Goal: Information Seeking & Learning: Learn about a topic

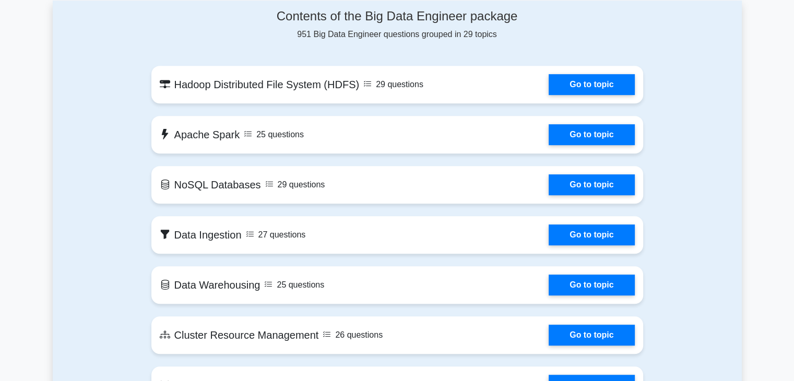
scroll to position [569, 0]
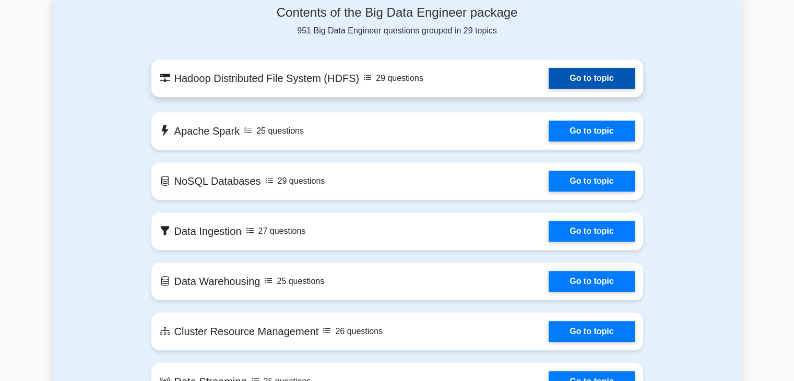
click at [549, 76] on link "Go to topic" at bounding box center [592, 78] width 86 height 21
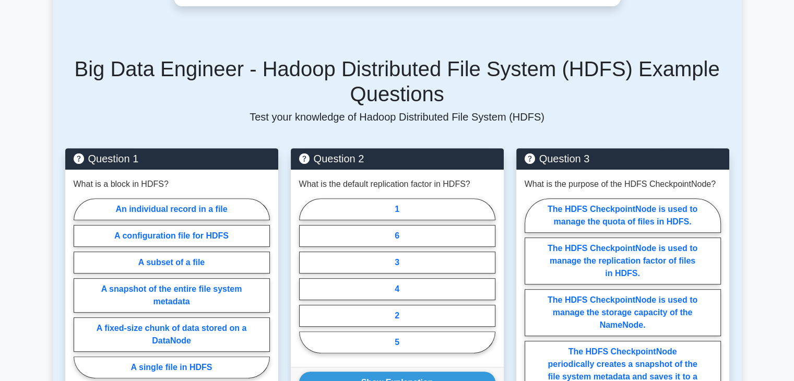
scroll to position [400, 0]
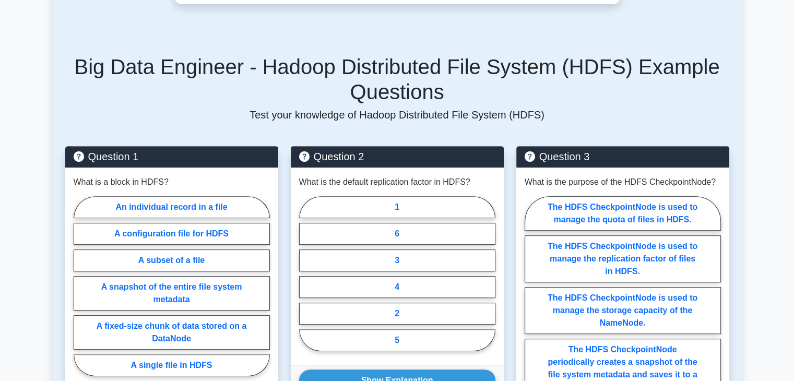
drag, startPoint x: 801, startPoint y: 135, endPoint x: 794, endPoint y: 151, distance: 16.9
click at [794, 151] on html "Register" at bounding box center [397, 366] width 794 height 1532
drag, startPoint x: 250, startPoint y: 96, endPoint x: 241, endPoint y: 106, distance: 13.7
click at [241, 106] on div "Big Data Engineer - Hadoop Distributed File System (HDFS) Example Questions Tes…" at bounding box center [397, 87] width 664 height 67
